Goal: Task Accomplishment & Management: Complete application form

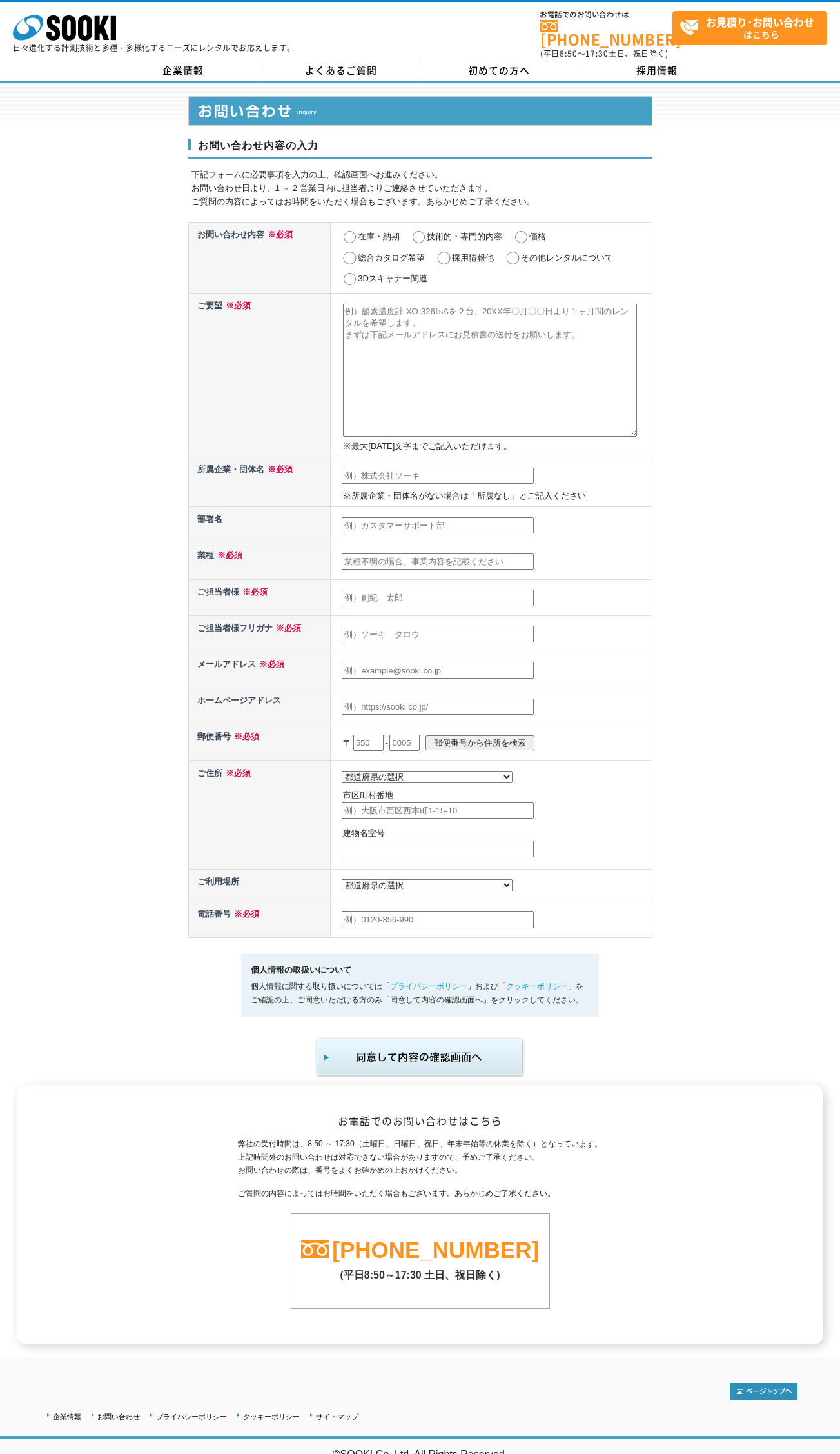
click at [513, 251] on input "その他レンタルについて" at bounding box center [512, 258] width 16 height 13
radio input "true"
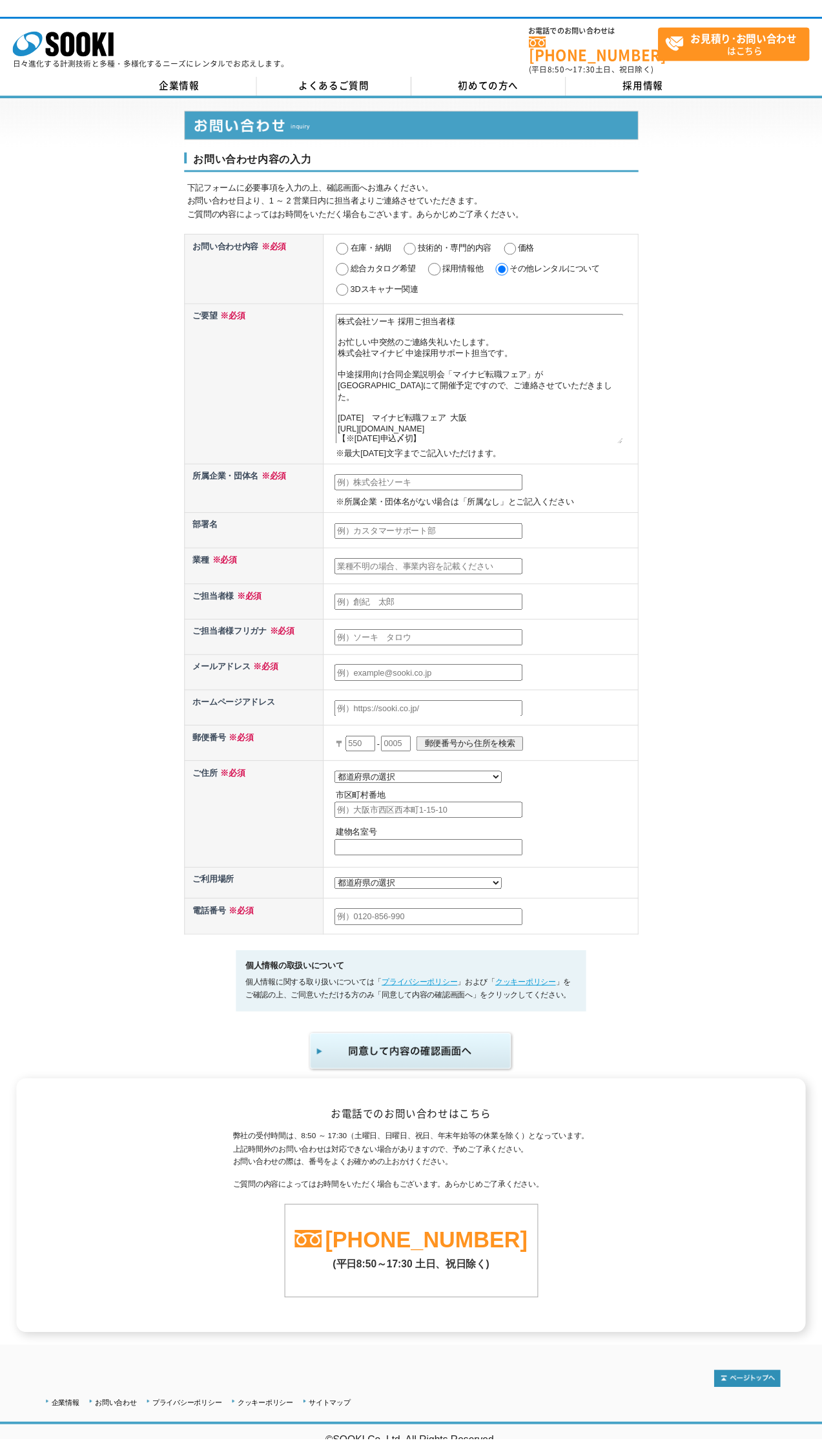
scroll to position [73, 0]
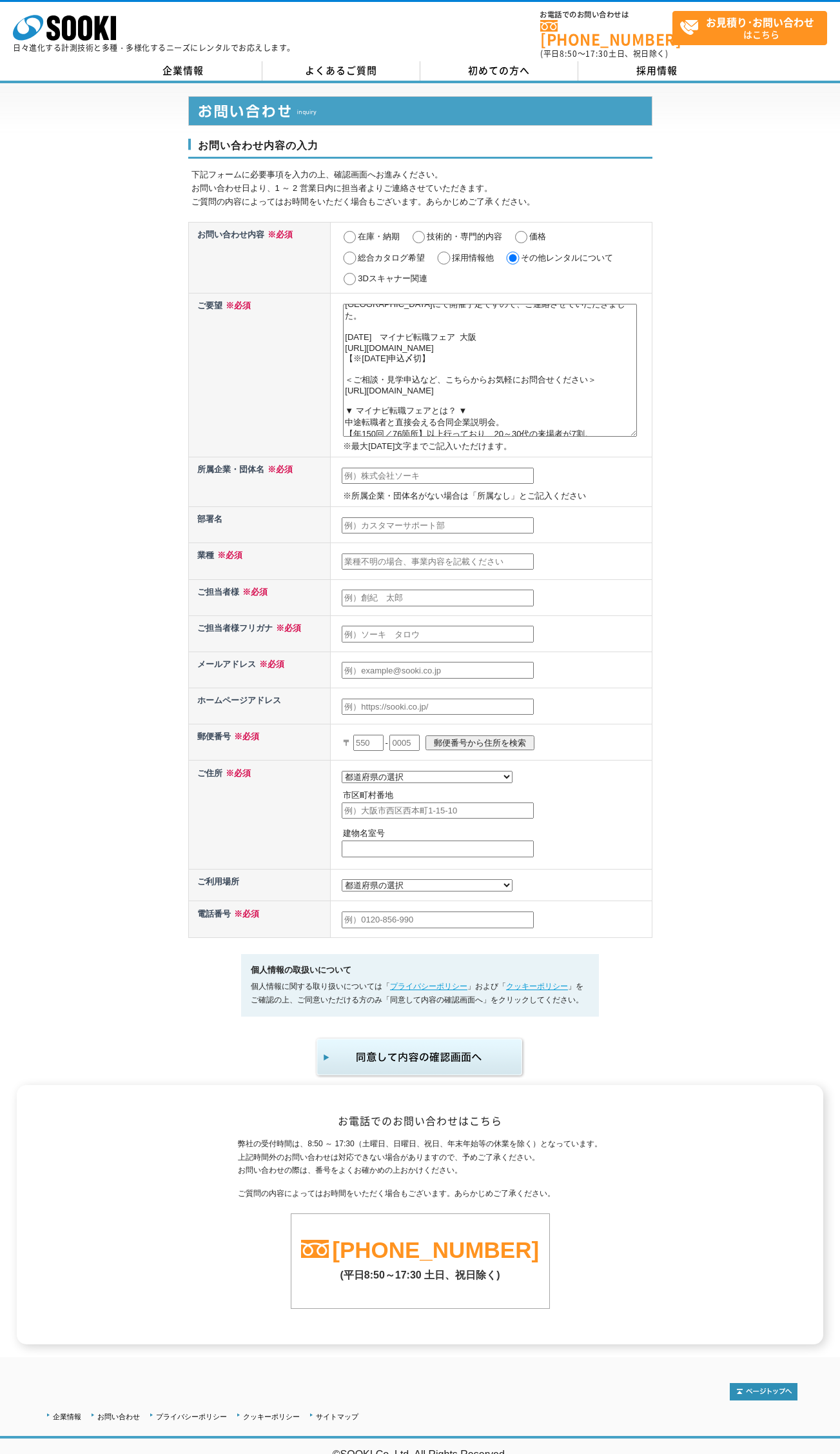
type textarea "株式会社ソーキ 採用ご担当者様 お忙しい中突然のご連絡失礼いたします。 株式会社マイナビ 中途採用サポート担当です。 中途採用向け合同企業説明会「マイナビ転職…"
type input "株式会社マイナビ"
type input "カブシキガイシャマイナビ"
type input "求人広告業"
type input "[PERSON_NAME]"
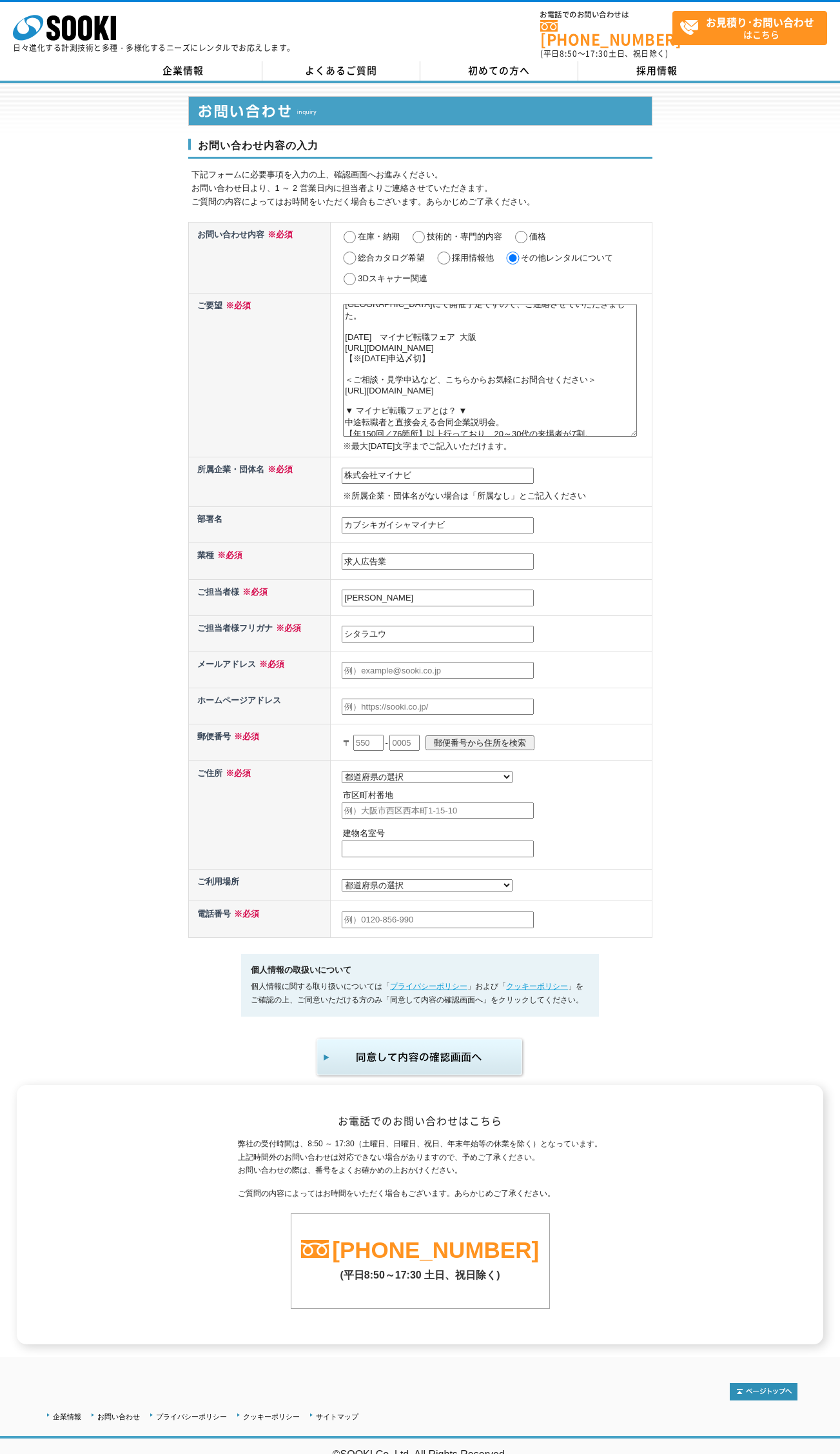
type input "シタラユウ"
type input "[EMAIL_ADDRESS][DOMAIN_NAME]"
type input "[URL][DOMAIN_NAME]"
type input "104"
type input "0061"
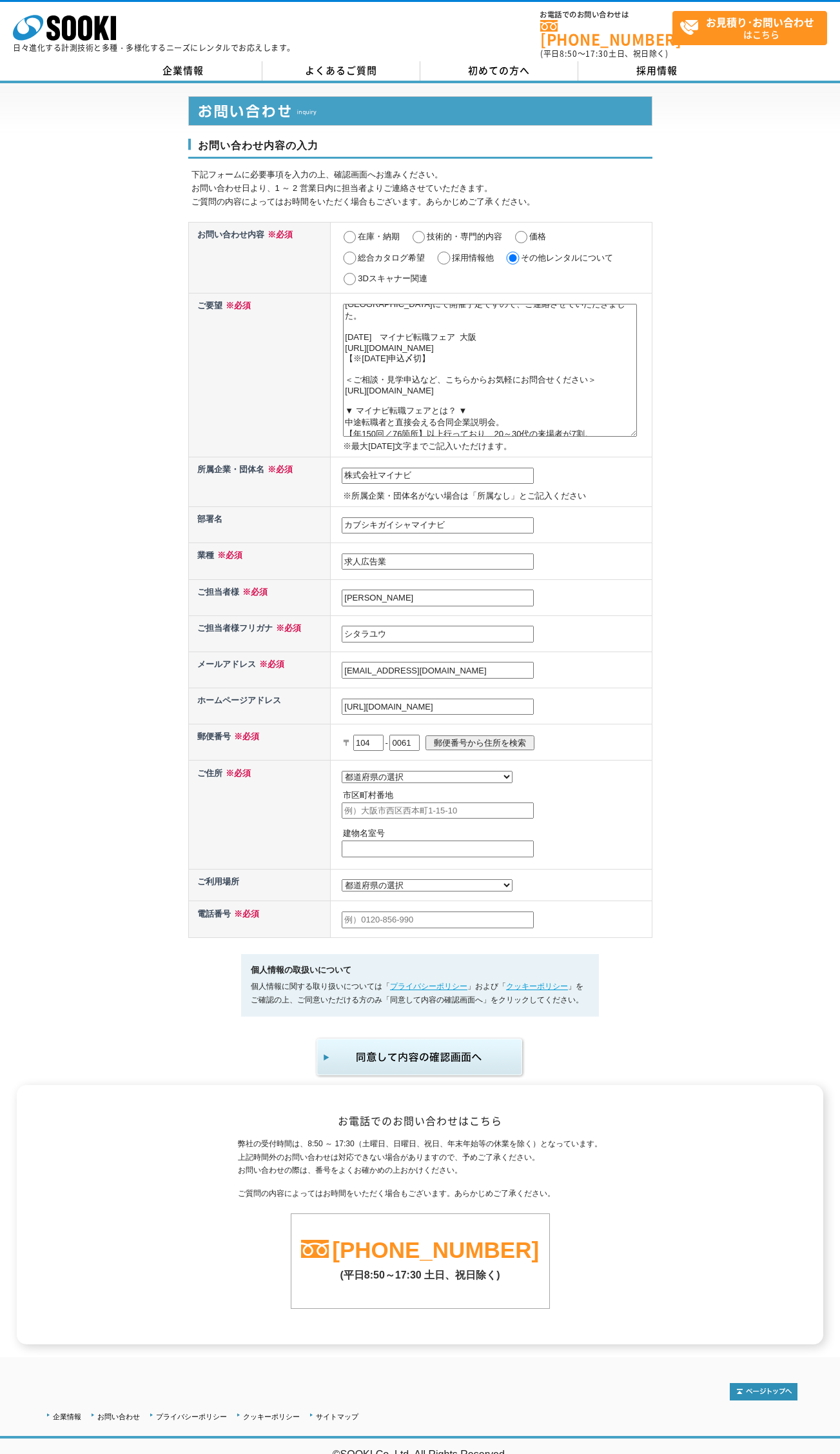
select select "13"
type input "[GEOGRAPHIC_DATA]銀座"
type input "[STREET_ADDRESS]"
type input "[PHONE_NUMBER]"
